Goal: Task Accomplishment & Management: Use online tool/utility

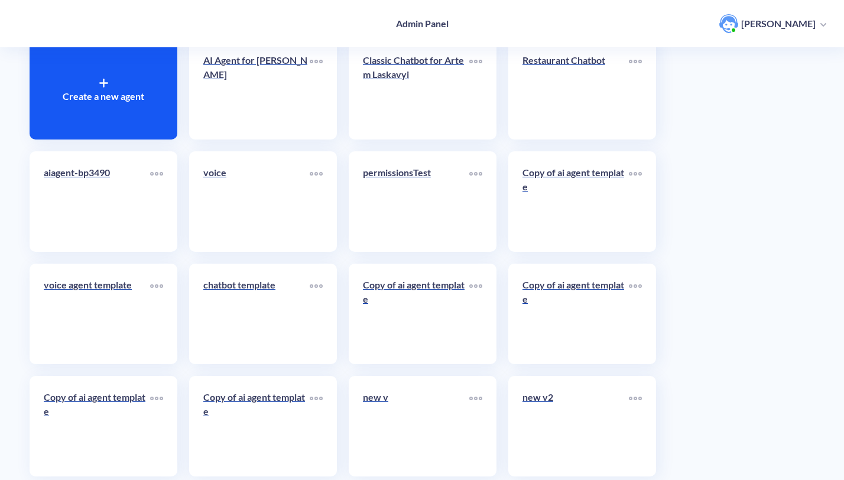
scroll to position [93, 0]
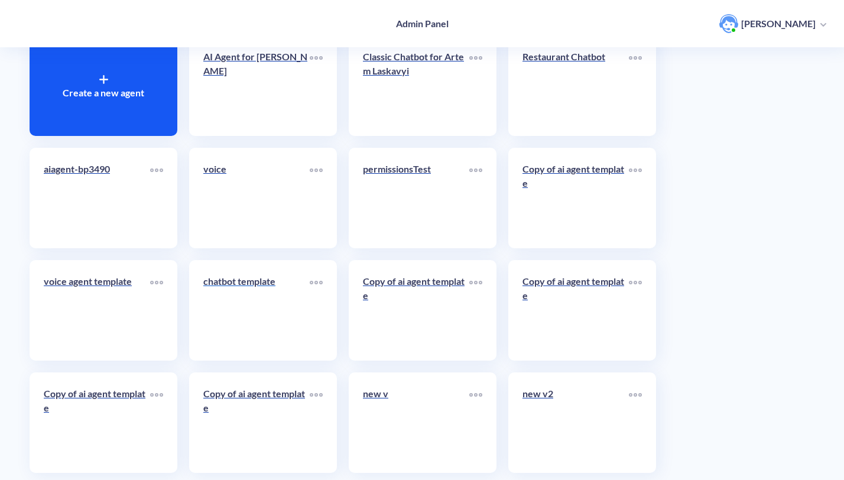
click at [249, 287] on p "chatbot template" at bounding box center [256, 281] width 106 height 14
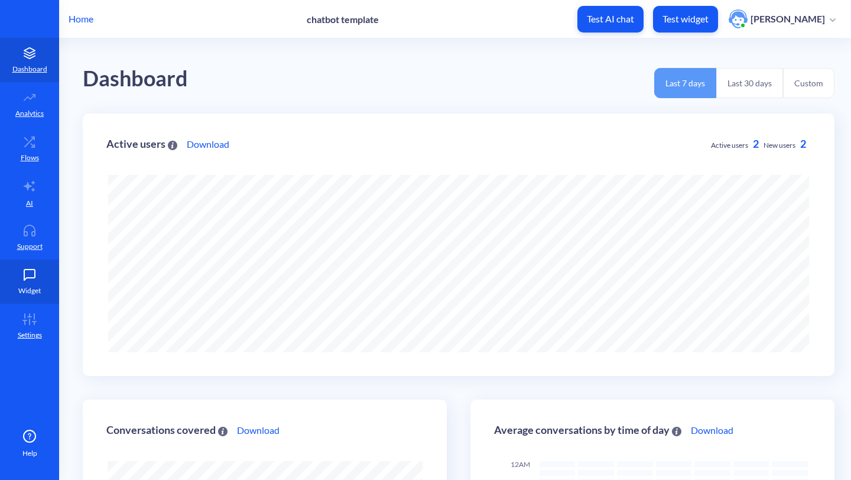
scroll to position [480, 851]
click at [41, 278] on link "Widget" at bounding box center [29, 282] width 59 height 44
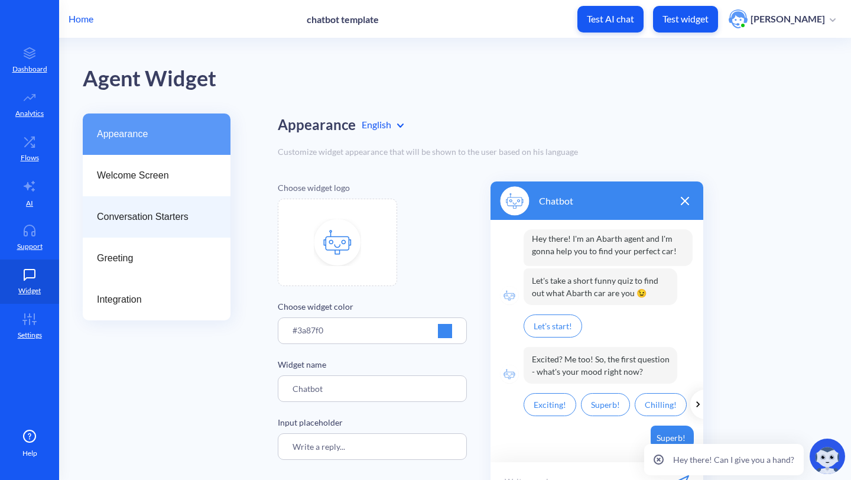
click at [134, 216] on span "Conversation Starters" at bounding box center [152, 217] width 110 height 14
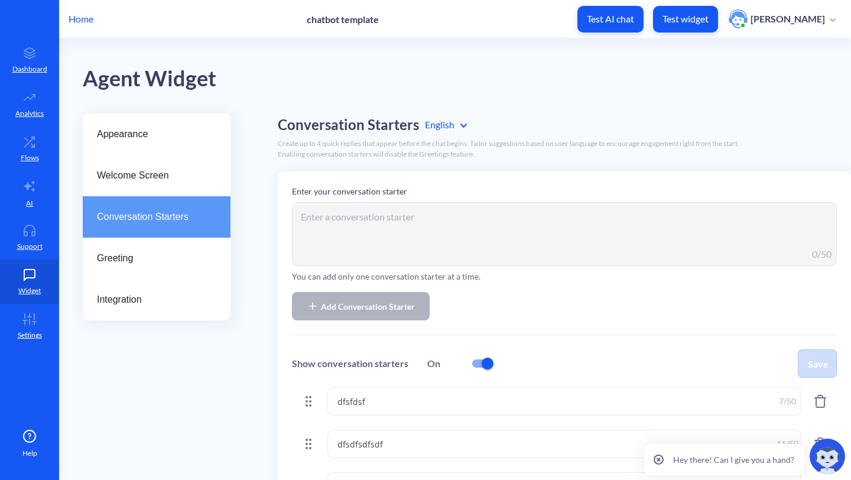
click at [477, 356] on input "checkbox" at bounding box center [488, 363] width 28 height 28
checkbox input "false"
click at [820, 366] on button "Save" at bounding box center [817, 363] width 39 height 28
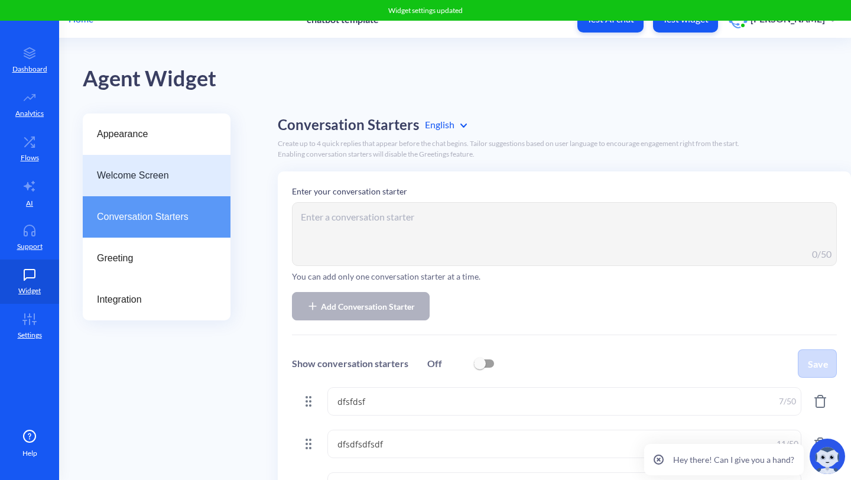
click at [155, 159] on div "Welcome Screen" at bounding box center [157, 175] width 148 height 41
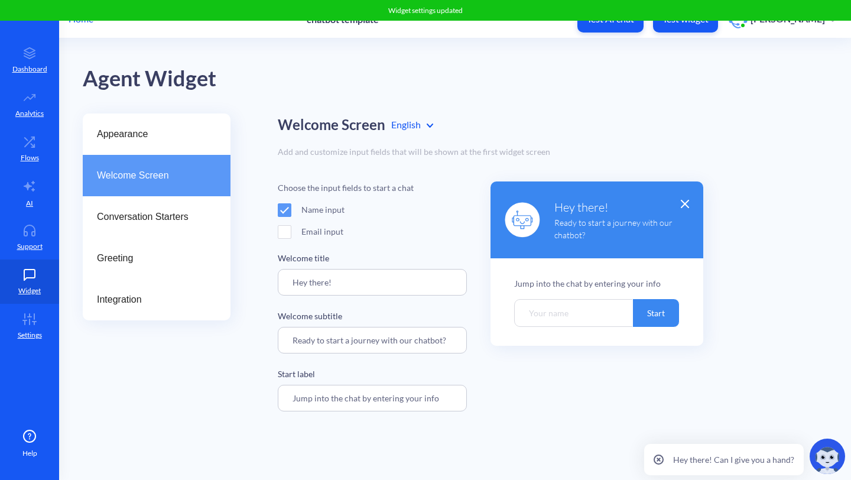
click at [691, 32] on button "Test widget" at bounding box center [685, 19] width 65 height 27
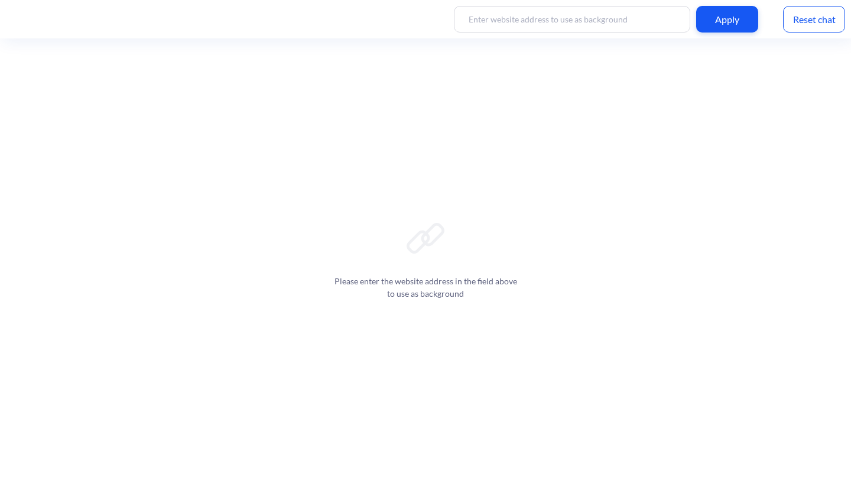
scroll to position [2, 0]
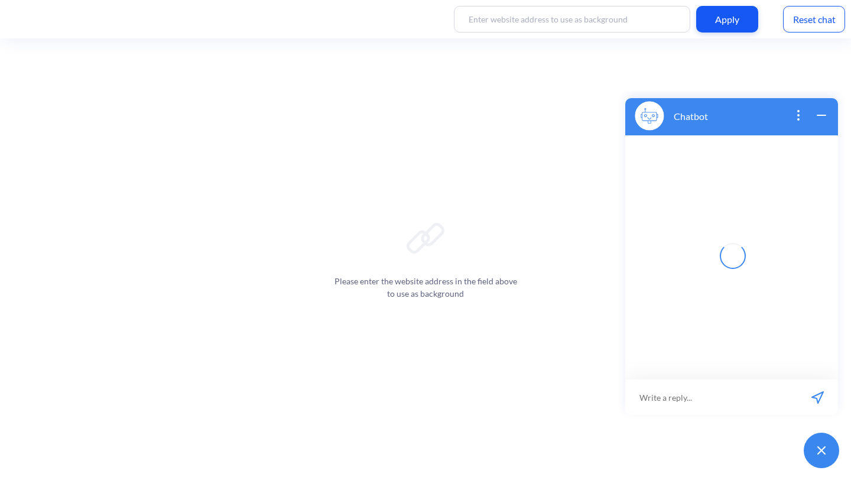
click at [774, 21] on div "Apply Reset chat" at bounding box center [425, 19] width 851 height 38
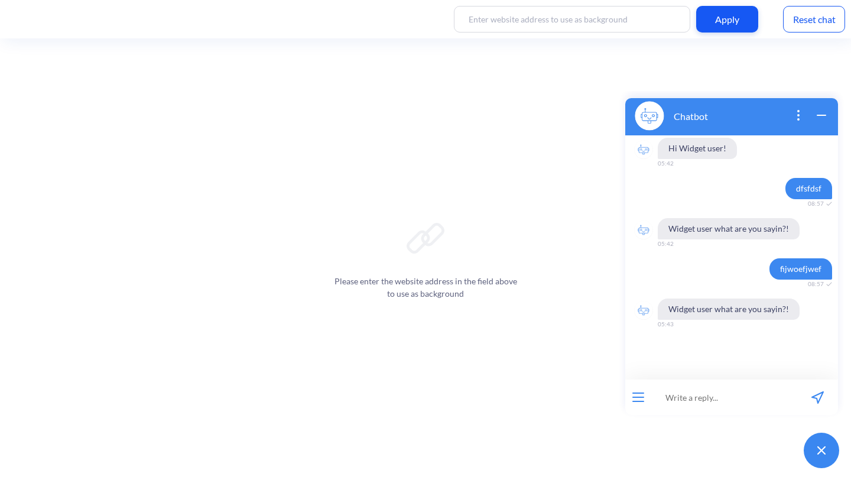
click at [833, 18] on div "Reset chat" at bounding box center [814, 19] width 62 height 27
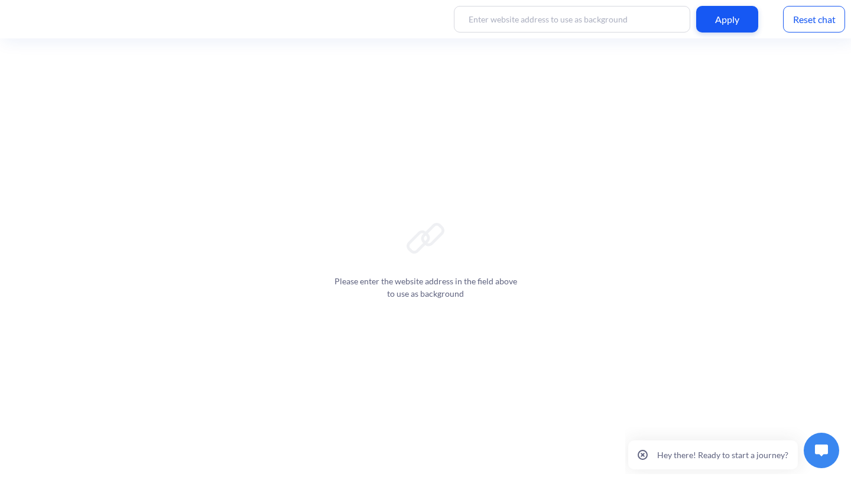
click at [817, 445] on img at bounding box center [821, 451] width 13 height 12
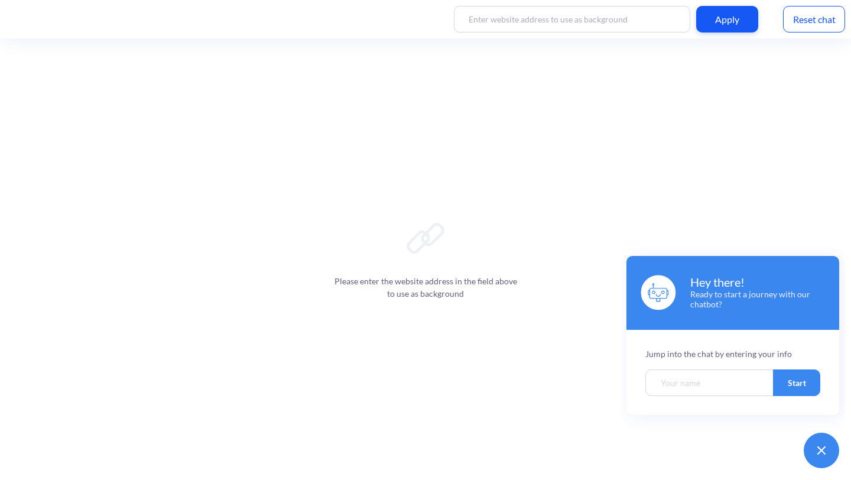
click at [741, 392] on input "Welcome chatbot screen" at bounding box center [710, 383] width 129 height 27
type input "bob"
click at [788, 384] on button "Start" at bounding box center [796, 383] width 47 height 27
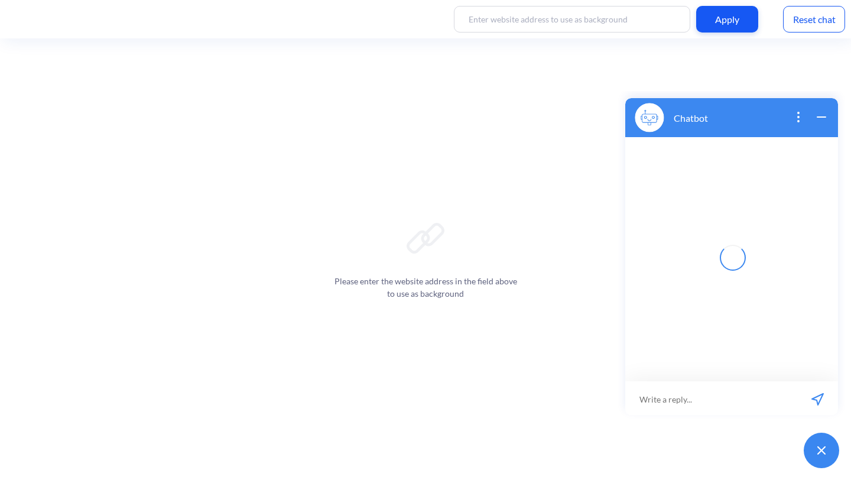
scroll to position [2, 0]
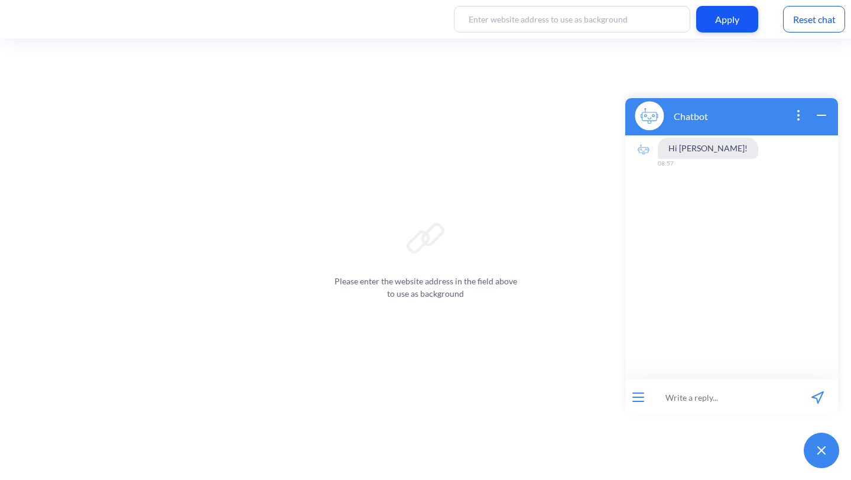
click at [819, 119] on icon "wrap widget" at bounding box center [822, 115] width 14 height 14
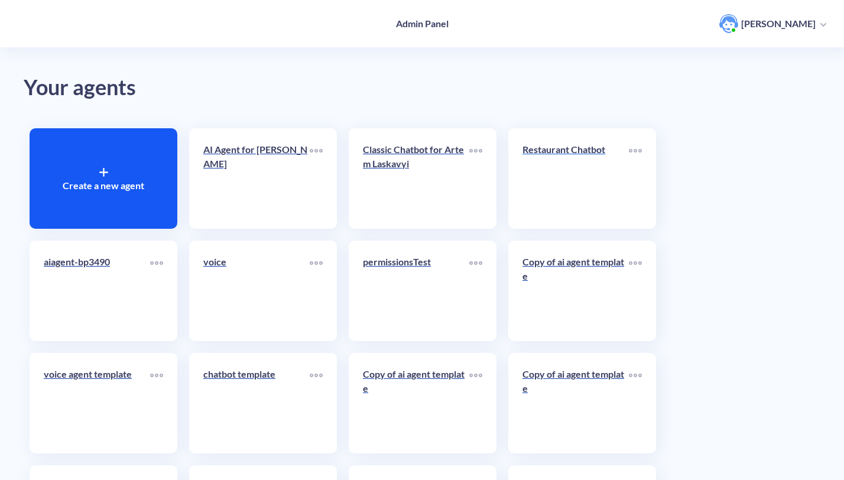
scroll to position [115, 0]
